Goal: Information Seeking & Learning: Learn about a topic

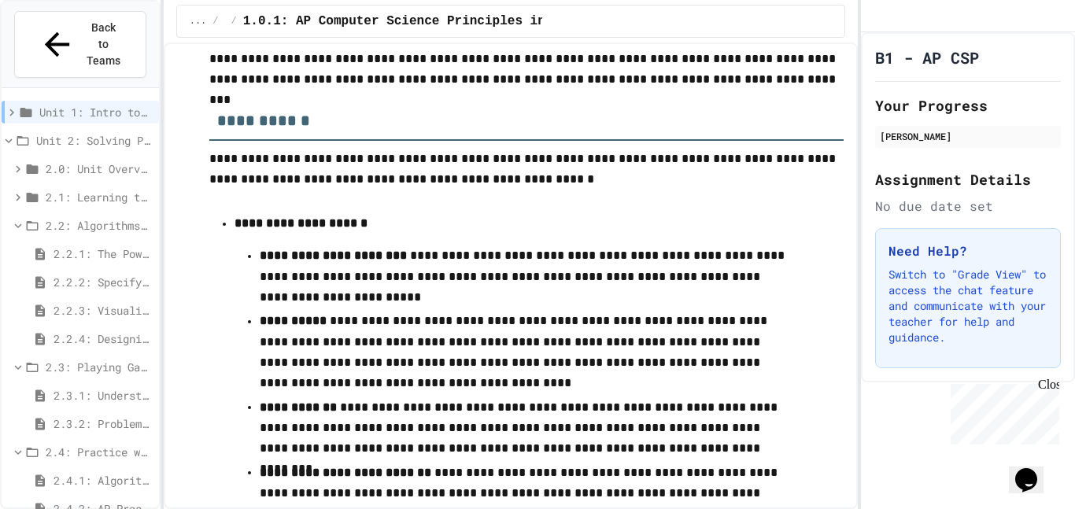
scroll to position [1602, 0]
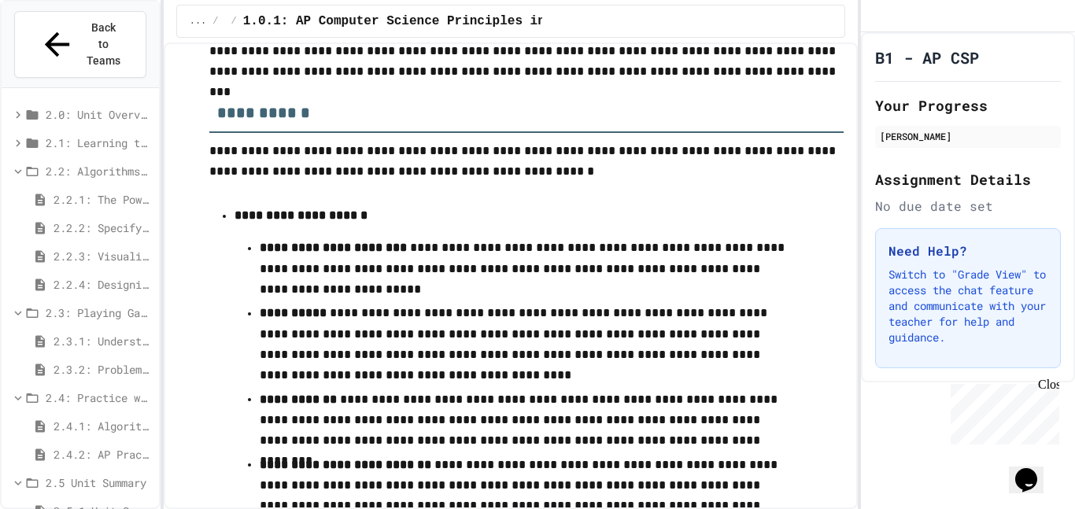
click at [96, 446] on span "2.4.2: AP Practice Questions" at bounding box center [103, 454] width 99 height 17
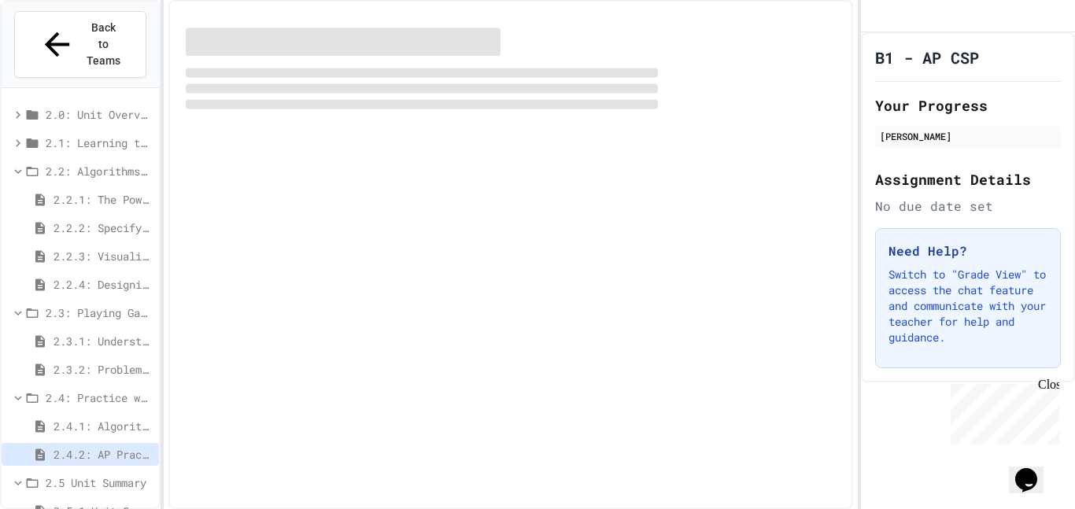
scroll to position [42, 0]
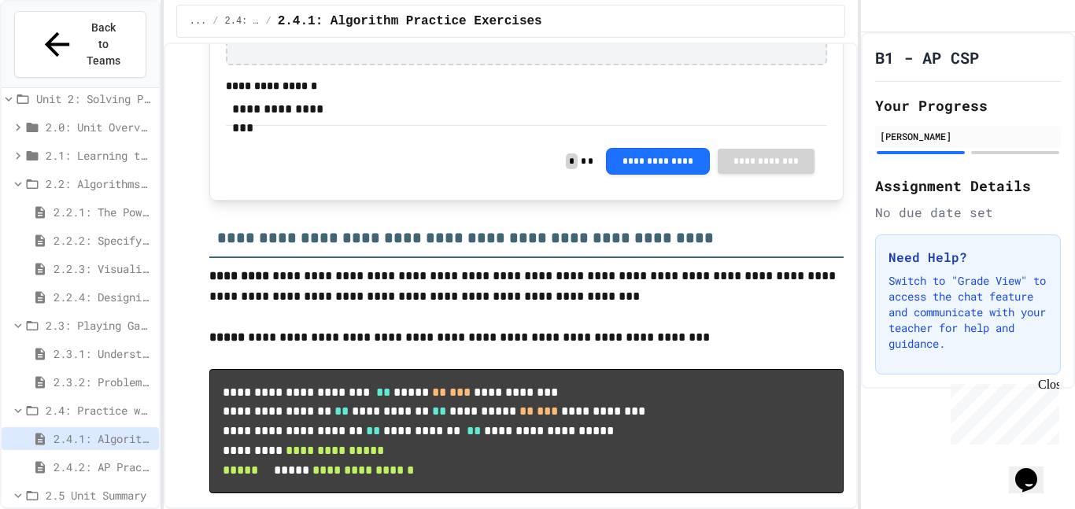
scroll to position [1844, 0]
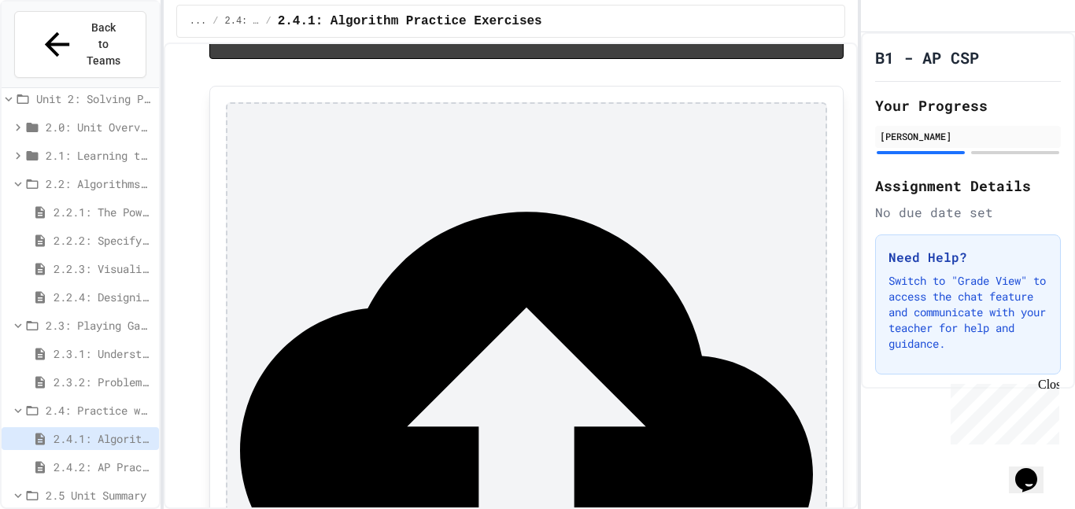
scroll to position [2403, 0]
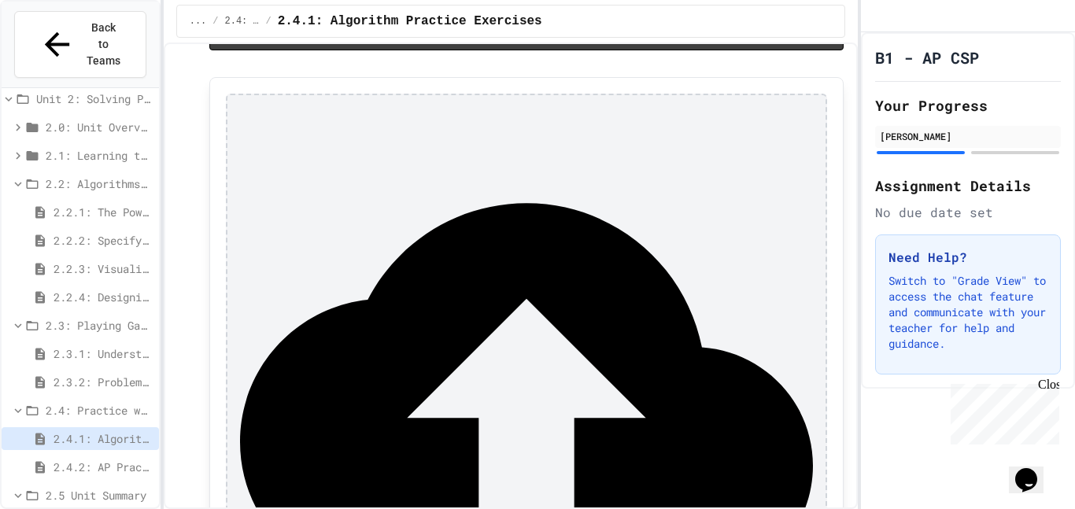
scroll to position [2300, 0]
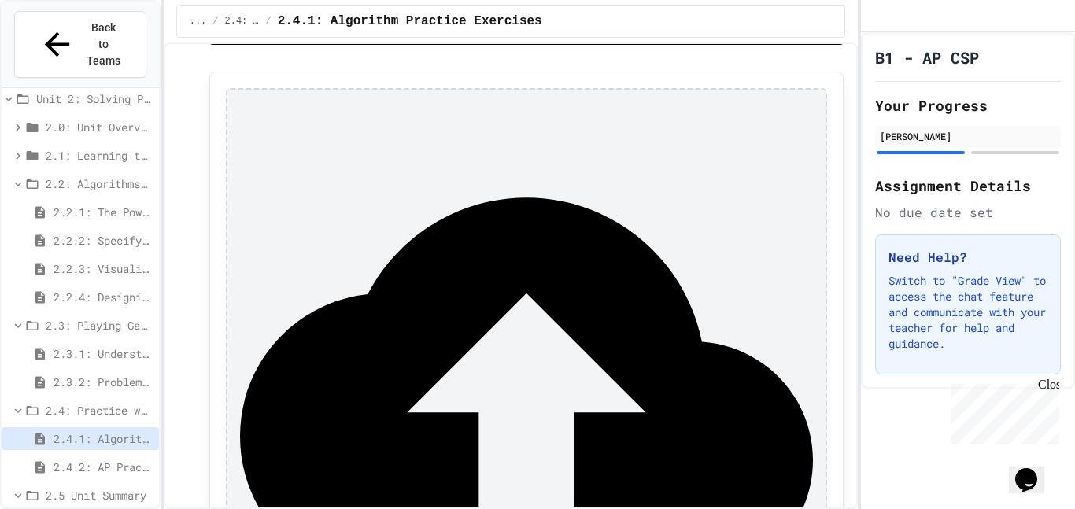
drag, startPoint x: 464, startPoint y: 393, endPoint x: 220, endPoint y: 378, distance: 244.5
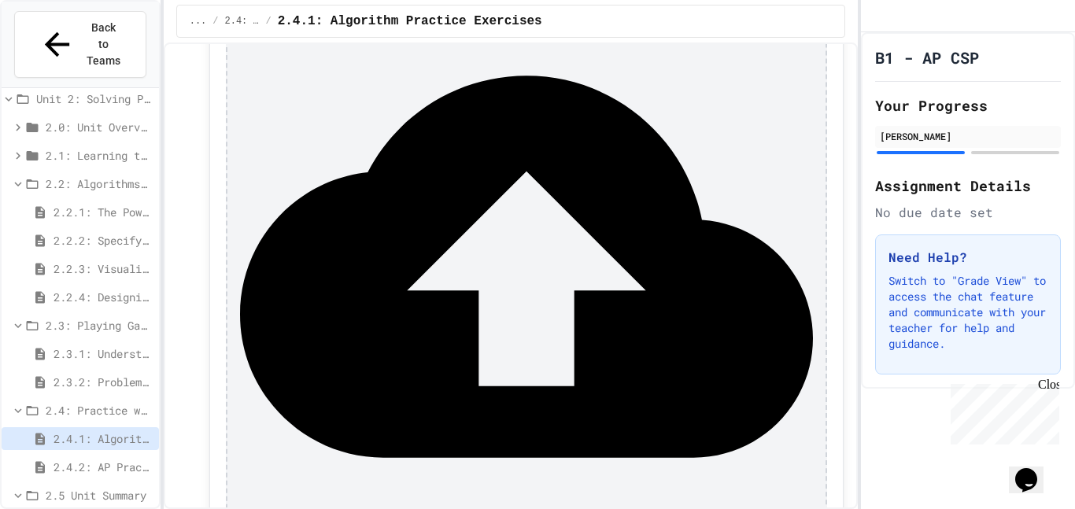
scroll to position [2457, 0]
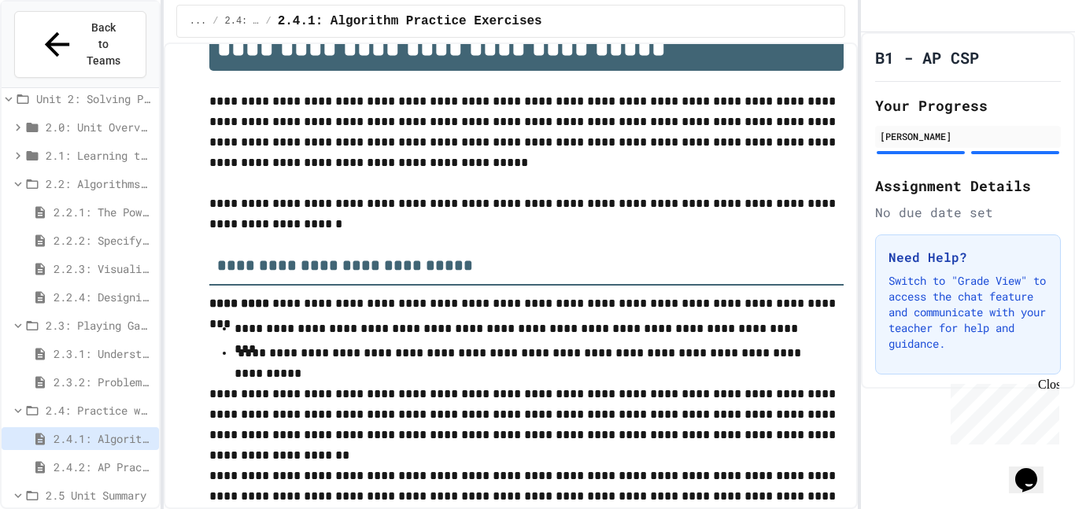
scroll to position [0, 0]
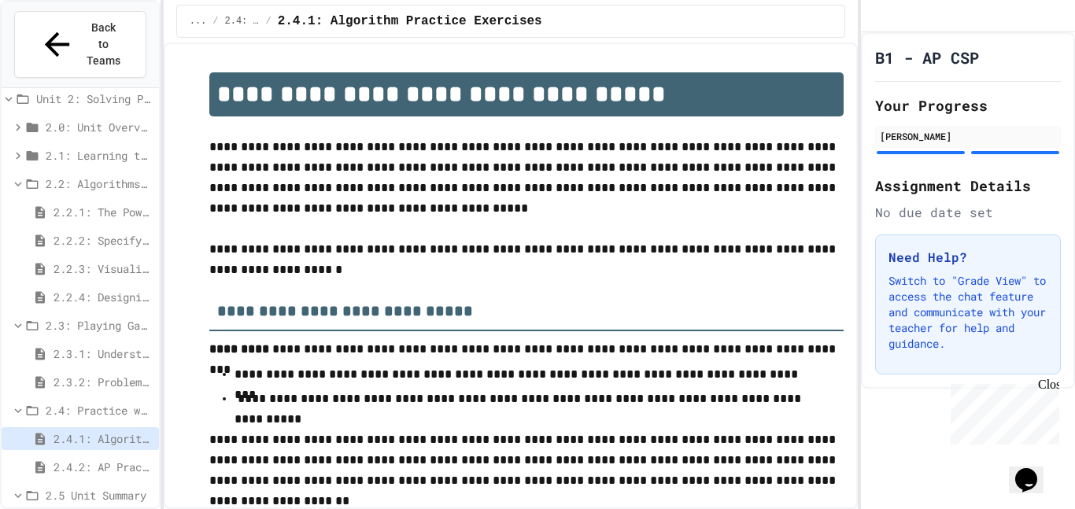
click at [127, 459] on span "2.4.2: AP Practice Questions" at bounding box center [103, 467] width 99 height 17
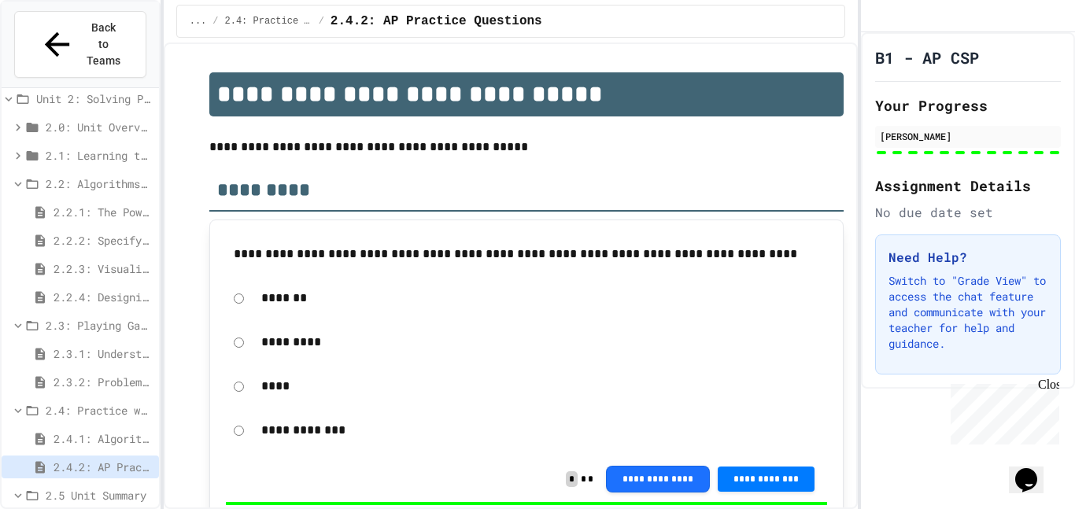
scroll to position [5141, 0]
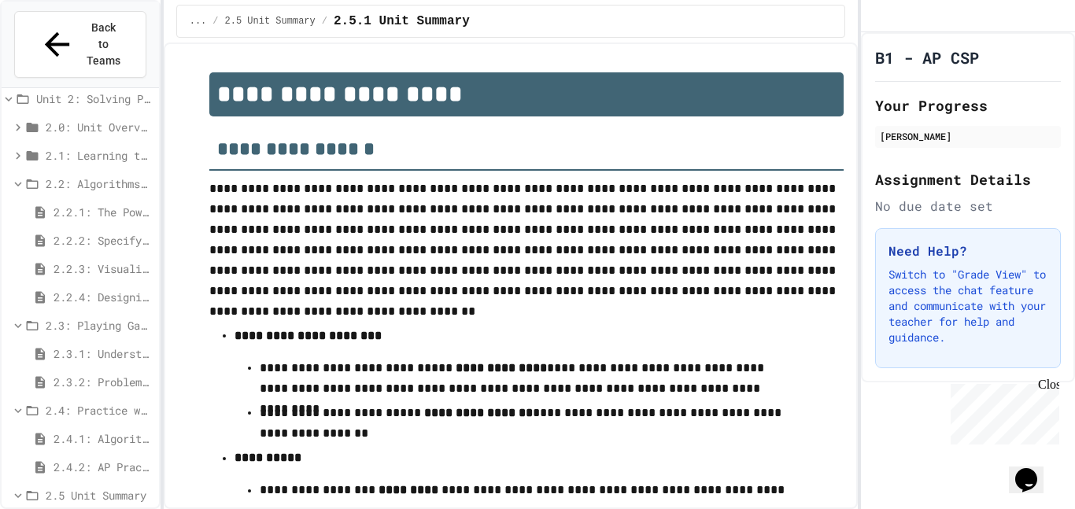
click at [34, 404] on icon at bounding box center [32, 411] width 14 height 14
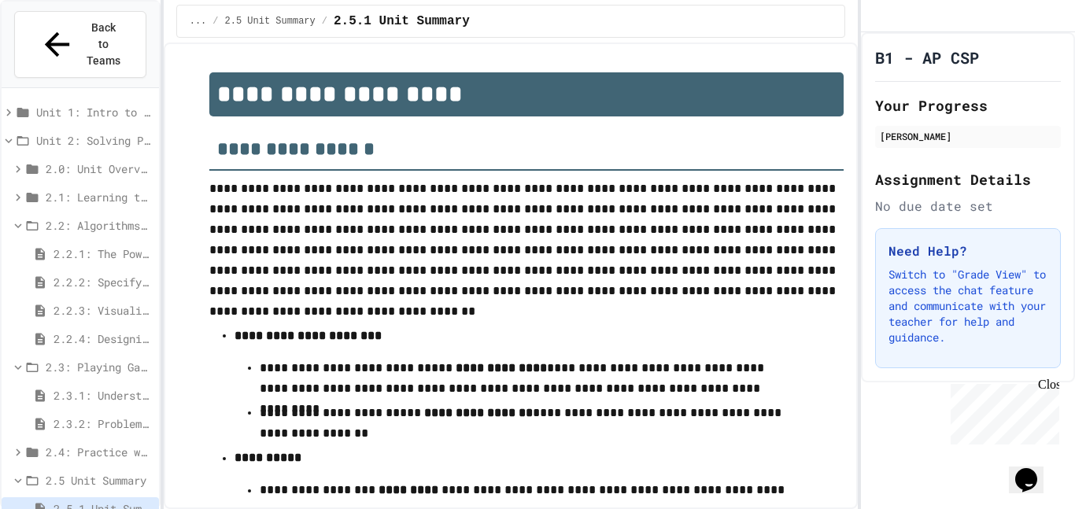
click at [30, 360] on icon at bounding box center [32, 367] width 14 height 14
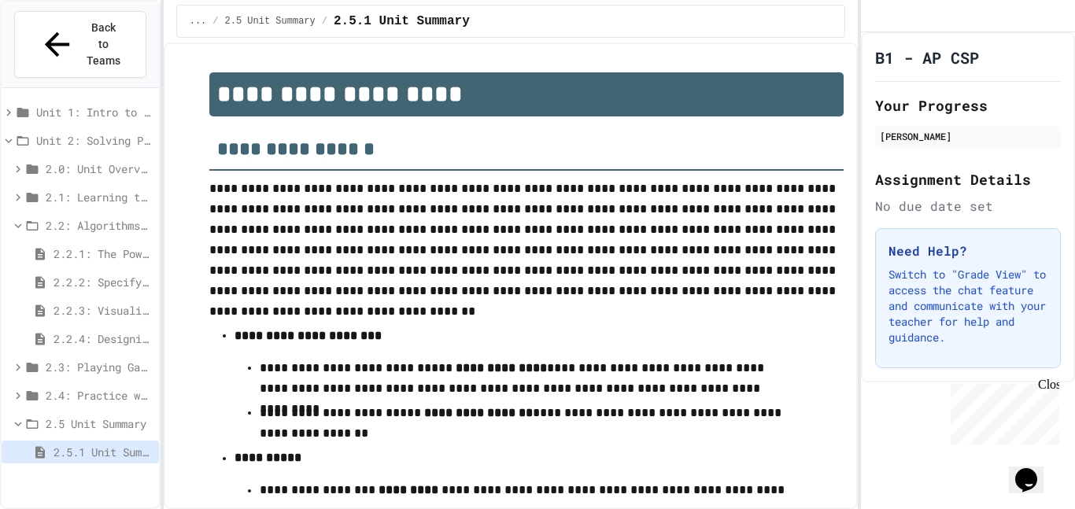
click at [30, 221] on icon at bounding box center [33, 225] width 12 height 9
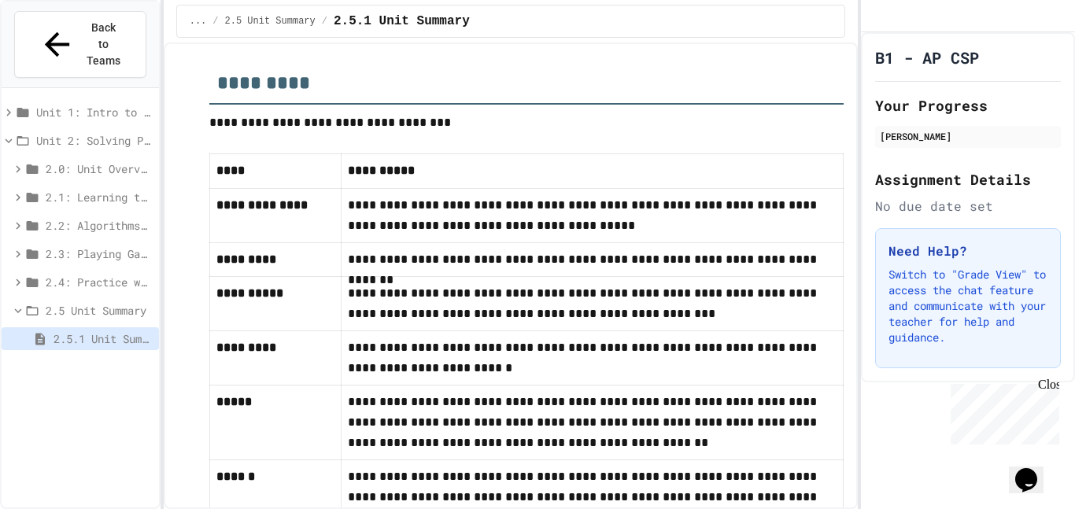
scroll to position [1029, 0]
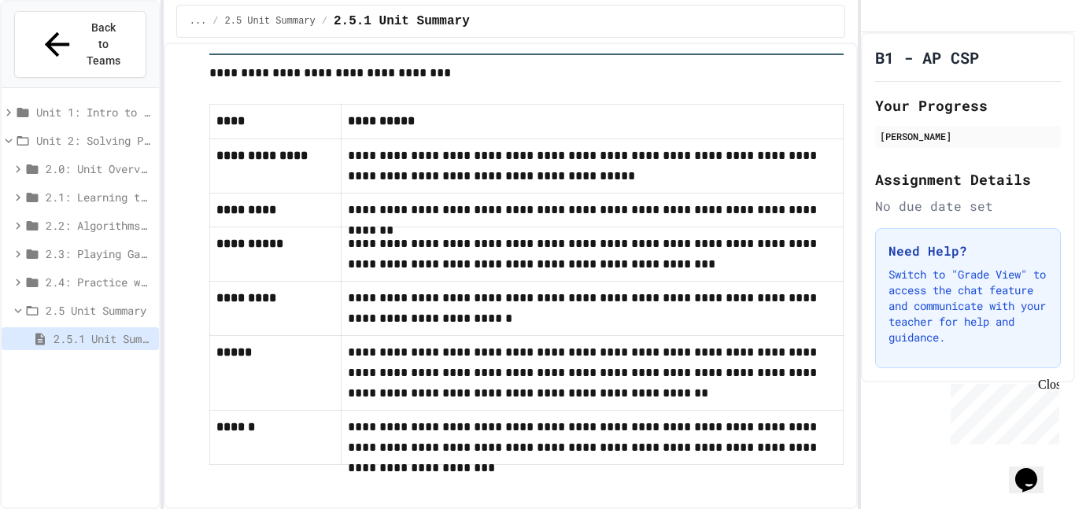
click at [102, 302] on span "2.5 Unit Summary" at bounding box center [99, 310] width 107 height 17
